Goal: Task Accomplishment & Management: Manage account settings

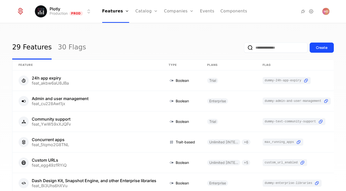
click at [170, 12] on link "Companies" at bounding box center [179, 11] width 30 height 23
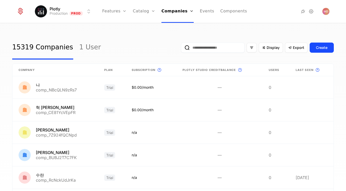
click at [235, 51] on input "email" at bounding box center [212, 48] width 63 height 10
paste input "**********"
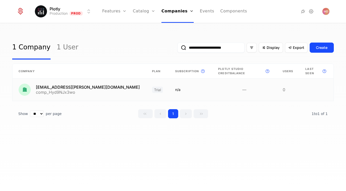
type input "**********"
click at [260, 92] on link at bounding box center [244, 90] width 64 height 22
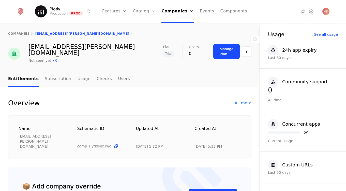
click at [246, 54] on html "Plotly Production Prod Features Features Flags Catalog Plans Add Ons Credits Co…" at bounding box center [173, 95] width 346 height 191
click at [216, 47] on html "Plotly Production Prod Features Features Flags Catalog Plans Add Ons Credits Co…" at bounding box center [173, 95] width 346 height 191
click at [216, 47] on button "Manage Plan" at bounding box center [226, 51] width 26 height 15
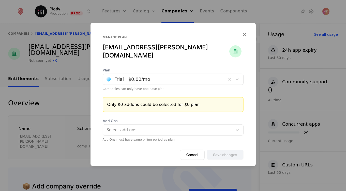
click at [143, 80] on div "Trial · $0.00 /mo" at bounding box center [164, 79] width 123 height 9
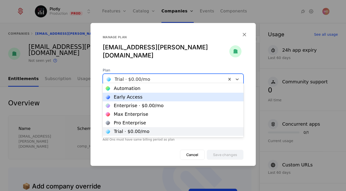
click at [150, 97] on div "Early Access" at bounding box center [173, 97] width 135 height 5
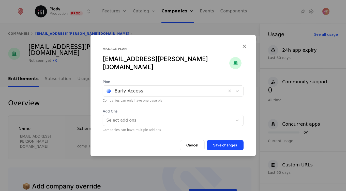
click at [234, 144] on button "Save changes" at bounding box center [224, 145] width 37 height 10
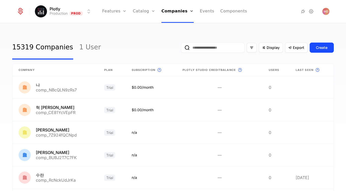
click at [201, 48] on input "email" at bounding box center [212, 48] width 63 height 10
paste input "**********"
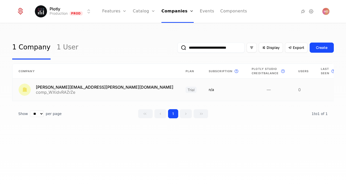
type input "**********"
click at [292, 88] on link at bounding box center [303, 90] width 23 height 22
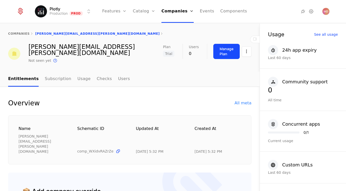
click at [224, 46] on button "Manage Plan" at bounding box center [226, 51] width 26 height 15
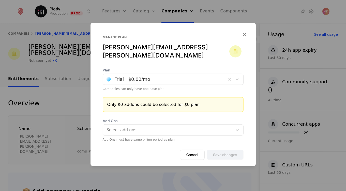
click at [158, 76] on div at bounding box center [164, 79] width 116 height 7
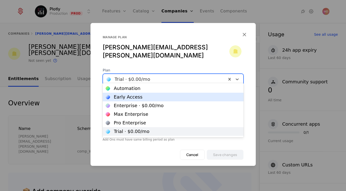
drag, startPoint x: 152, startPoint y: 99, endPoint x: 163, endPoint y: 104, distance: 12.3
click at [152, 99] on div "Early Access" at bounding box center [173, 97] width 135 height 5
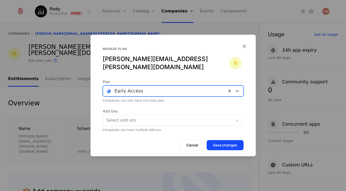
click at [228, 140] on button "Save changes" at bounding box center [224, 145] width 37 height 10
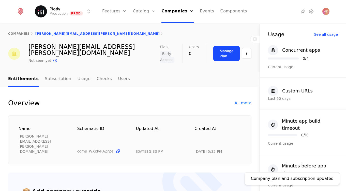
click at [71, 72] on ul "Entitlements Subscription Usage Checks Users" at bounding box center [69, 79] width 122 height 15
click at [52, 72] on link "Subscription" at bounding box center [58, 79] width 26 height 15
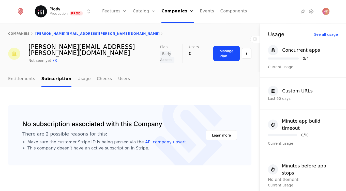
click at [101, 76] on link "Checks" at bounding box center [104, 79] width 15 height 15
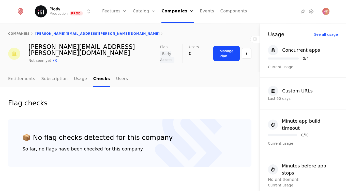
click at [85, 74] on ul "Entitlements Subscription Usage Checks Users" at bounding box center [68, 79] width 120 height 15
click at [66, 75] on ul "Entitlements Subscription Usage Checks Users" at bounding box center [68, 79] width 120 height 15
click at [77, 75] on link "Usage" at bounding box center [80, 79] width 13 height 15
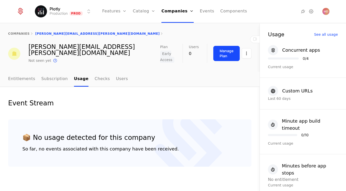
click at [14, 75] on link "Entitlements" at bounding box center [21, 79] width 27 height 15
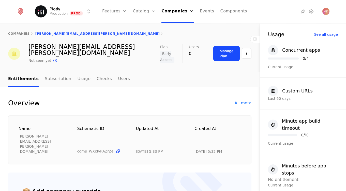
click at [168, 15] on link "Companies" at bounding box center [177, 11] width 32 height 23
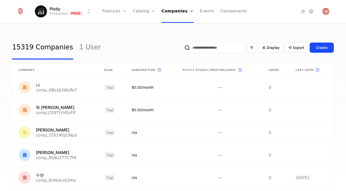
click at [213, 48] on input "email" at bounding box center [212, 48] width 63 height 10
paste input "**********"
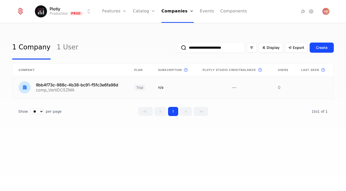
type input "**********"
click at [84, 89] on link at bounding box center [70, 87] width 116 height 22
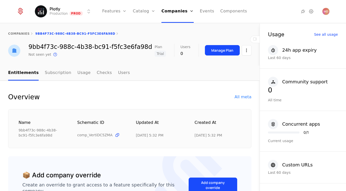
click at [228, 52] on div "Manage Plan" at bounding box center [222, 50] width 22 height 5
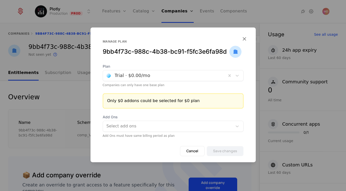
click at [149, 76] on div at bounding box center [164, 75] width 116 height 7
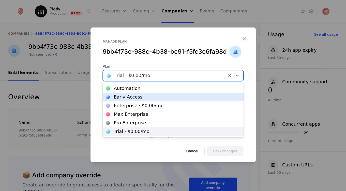
click at [146, 96] on div "Early Access" at bounding box center [173, 97] width 135 height 5
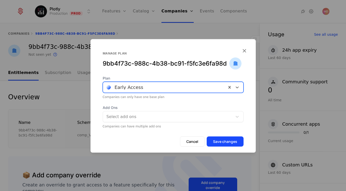
click at [224, 141] on button "Save changes" at bounding box center [224, 142] width 37 height 10
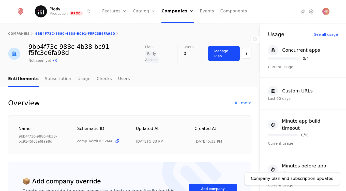
click at [176, 11] on link "Companies" at bounding box center [177, 11] width 32 height 23
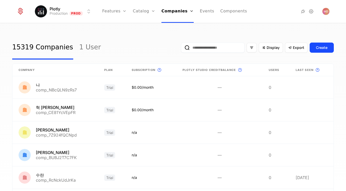
click at [195, 49] on input "email" at bounding box center [212, 48] width 63 height 10
paste input "**********"
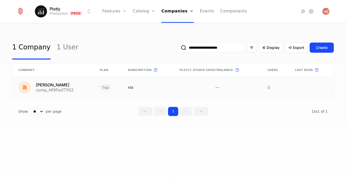
type input "**********"
click at [145, 93] on link at bounding box center [148, 87] width 52 height 22
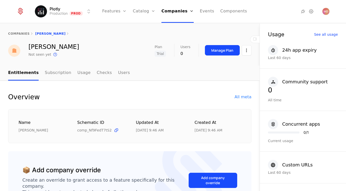
click at [219, 49] on div "Manage Plan" at bounding box center [222, 50] width 22 height 5
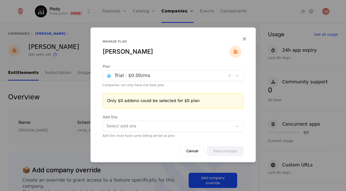
click at [136, 75] on div at bounding box center [164, 75] width 116 height 7
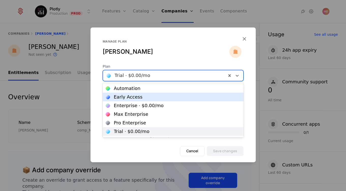
click at [147, 99] on div "Early Access" at bounding box center [173, 97] width 135 height 5
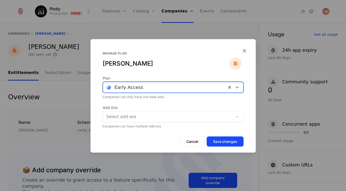
click at [222, 147] on button "Save changes" at bounding box center [224, 142] width 37 height 10
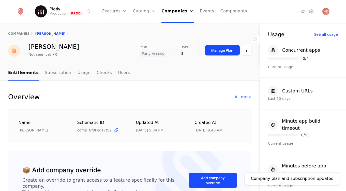
click at [189, 12] on icon "Main" at bounding box center [191, 11] width 4 height 4
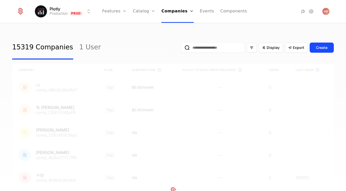
click at [181, 12] on link "Companies" at bounding box center [177, 11] width 32 height 23
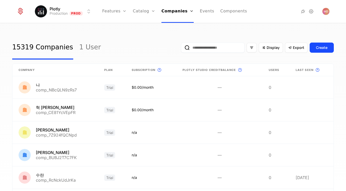
drag, startPoint x: 211, startPoint y: 43, endPoint x: 216, endPoint y: 51, distance: 9.0
click at [212, 44] on input "email" at bounding box center [212, 48] width 63 height 10
paste input "**********"
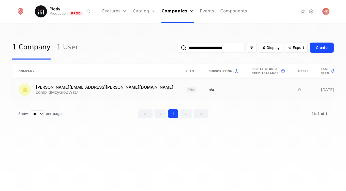
type input "**********"
click at [245, 85] on link at bounding box center [268, 90] width 46 height 22
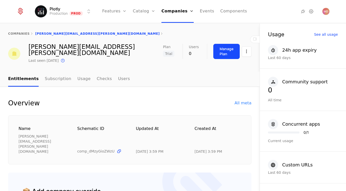
click at [227, 48] on div "Manage Plan" at bounding box center [226, 51] width 14 height 10
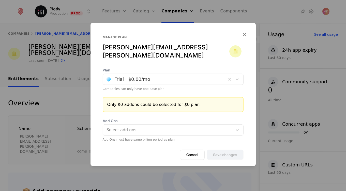
click at [143, 77] on div at bounding box center [164, 79] width 116 height 7
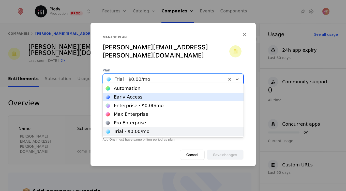
click at [146, 95] on div "Early Access" at bounding box center [173, 97] width 135 height 5
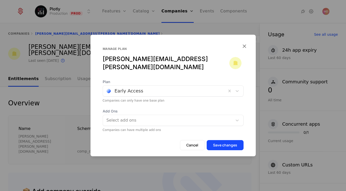
click at [226, 144] on button "Save changes" at bounding box center [224, 145] width 37 height 10
